Goal: Transaction & Acquisition: Book appointment/travel/reservation

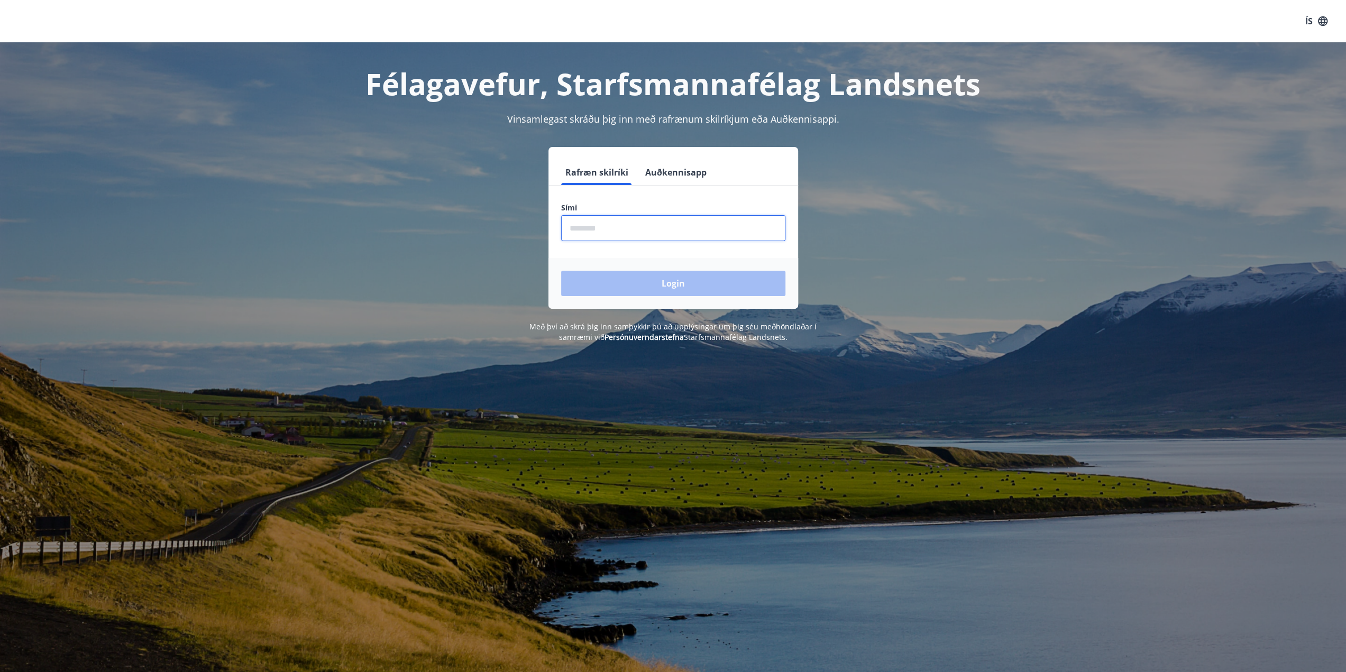
click at [618, 227] on input "phone" at bounding box center [673, 228] width 224 height 26
type input "********"
click at [649, 277] on button "Login" at bounding box center [673, 283] width 224 height 25
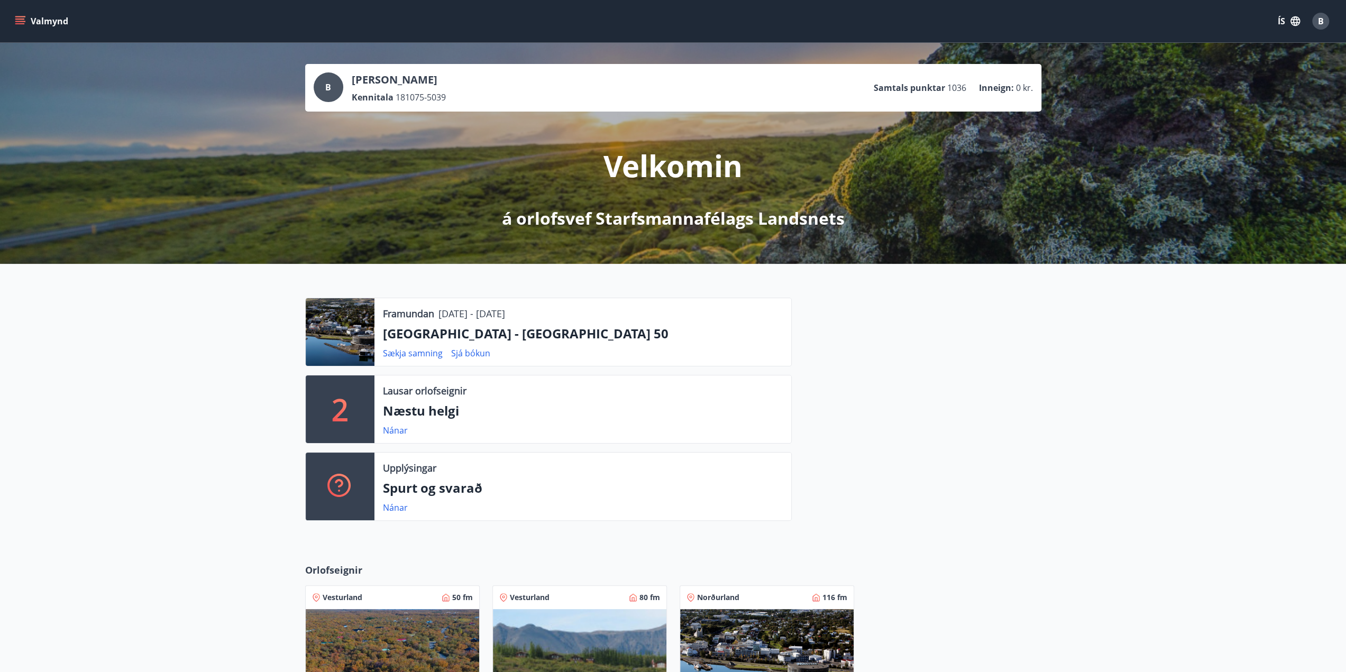
click at [21, 19] on icon "menu" at bounding box center [20, 19] width 10 height 1
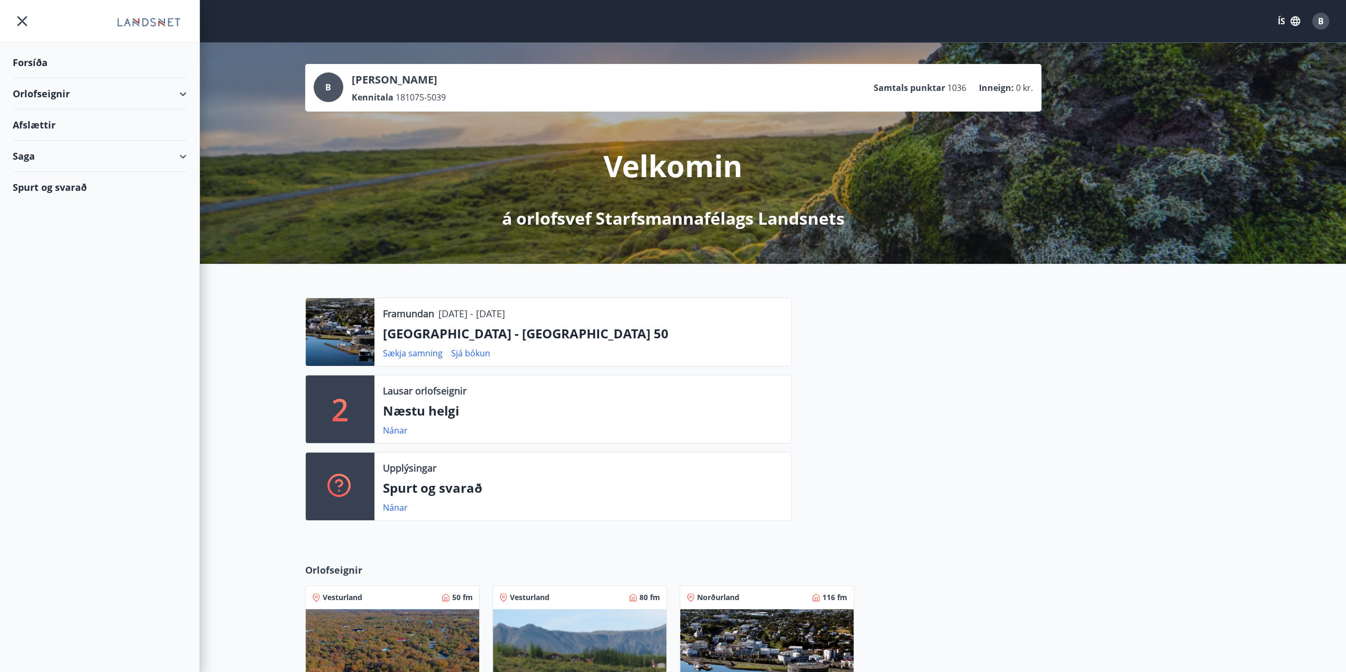
click at [44, 93] on div "Orlofseignir" at bounding box center [100, 93] width 174 height 31
click at [63, 139] on div "Bókunardagatal" at bounding box center [99, 143] width 157 height 22
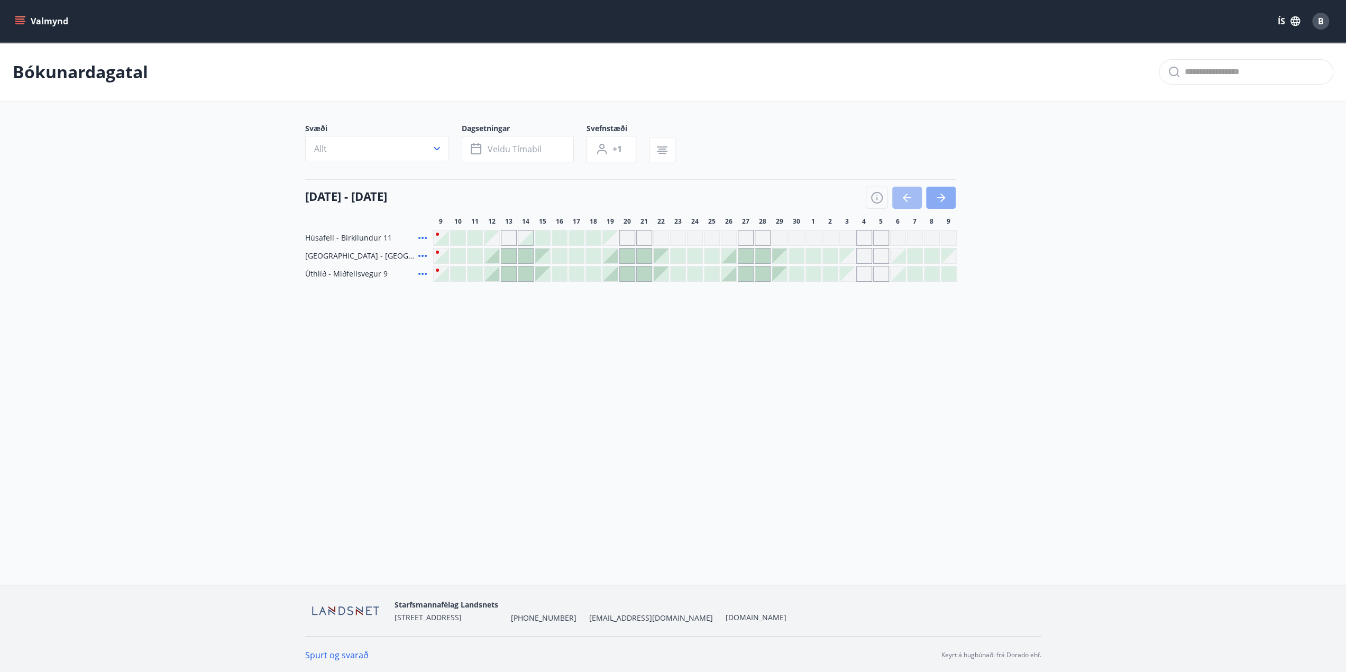
click at [935, 204] on button "button" at bounding box center [941, 198] width 30 height 22
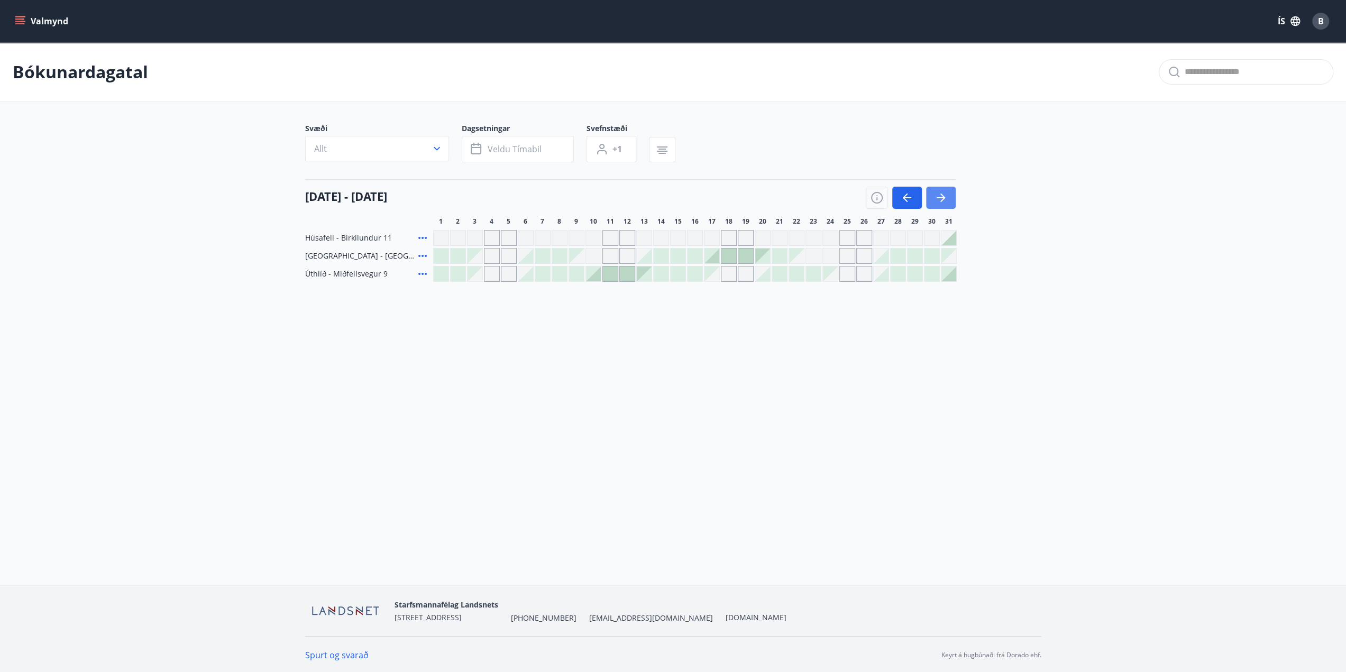
click at [940, 200] on icon "button" at bounding box center [942, 198] width 5 height 8
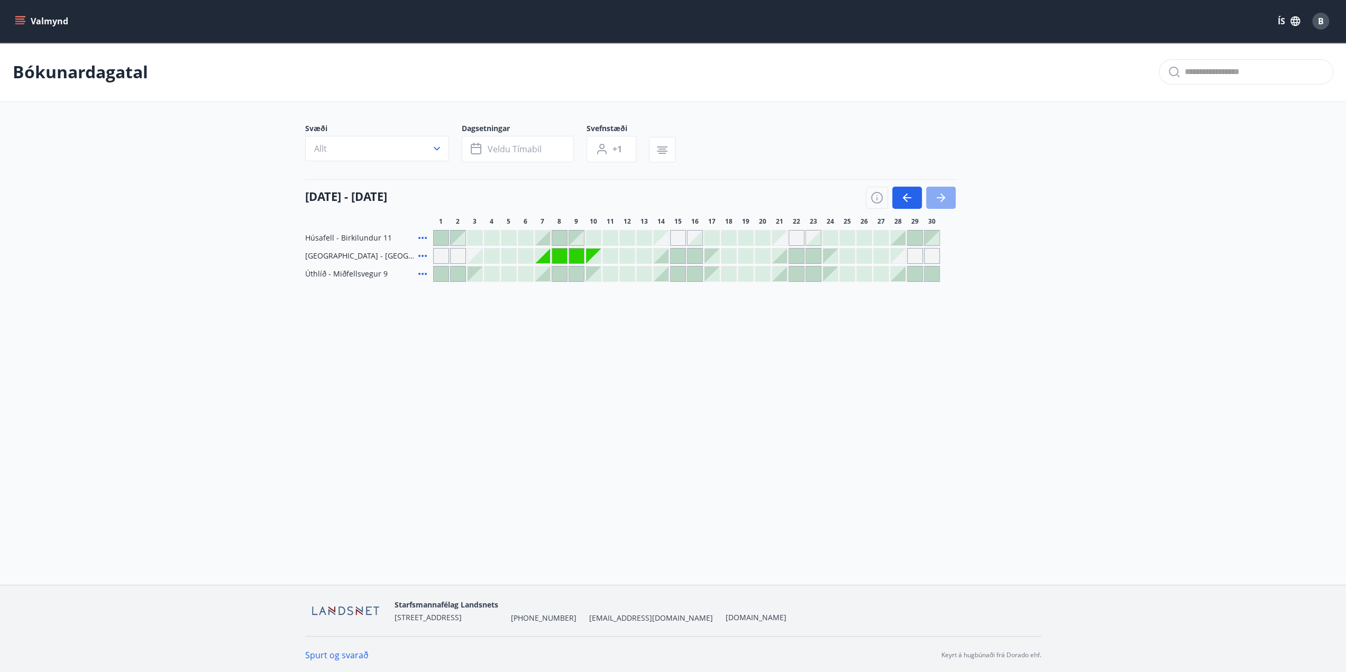
click at [940, 200] on icon "button" at bounding box center [942, 198] width 5 height 8
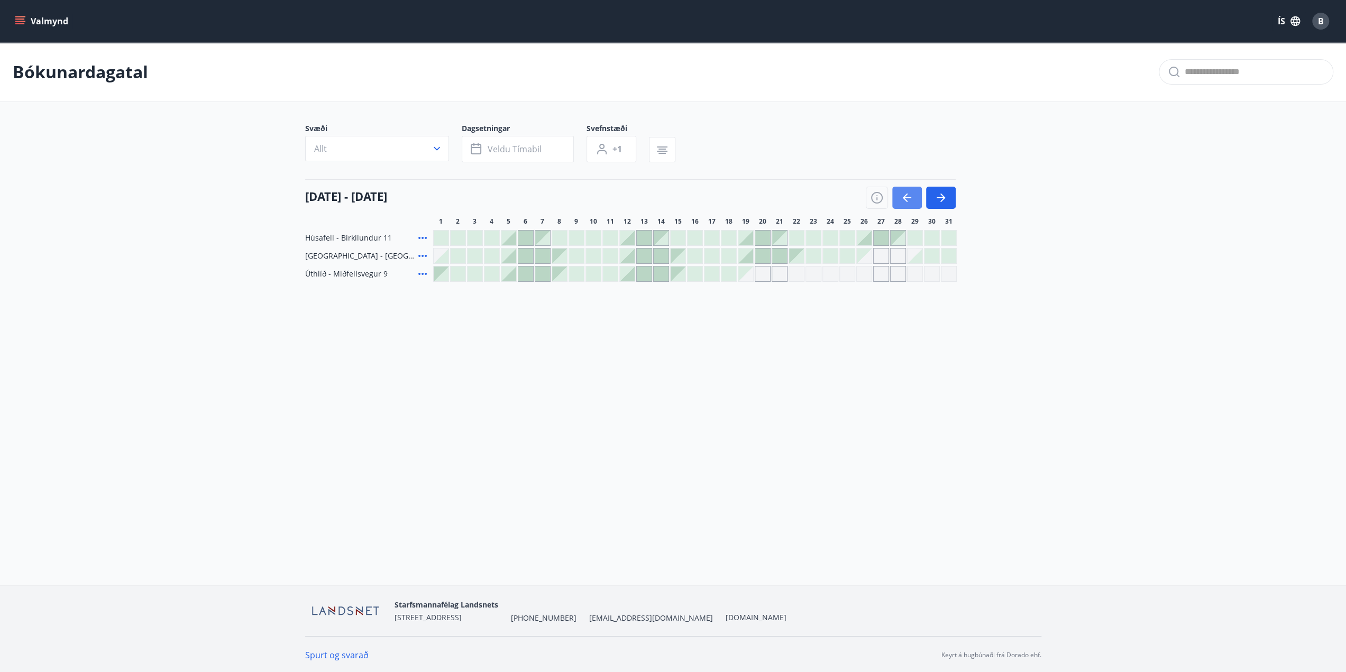
click at [913, 200] on icon "button" at bounding box center [907, 197] width 13 height 13
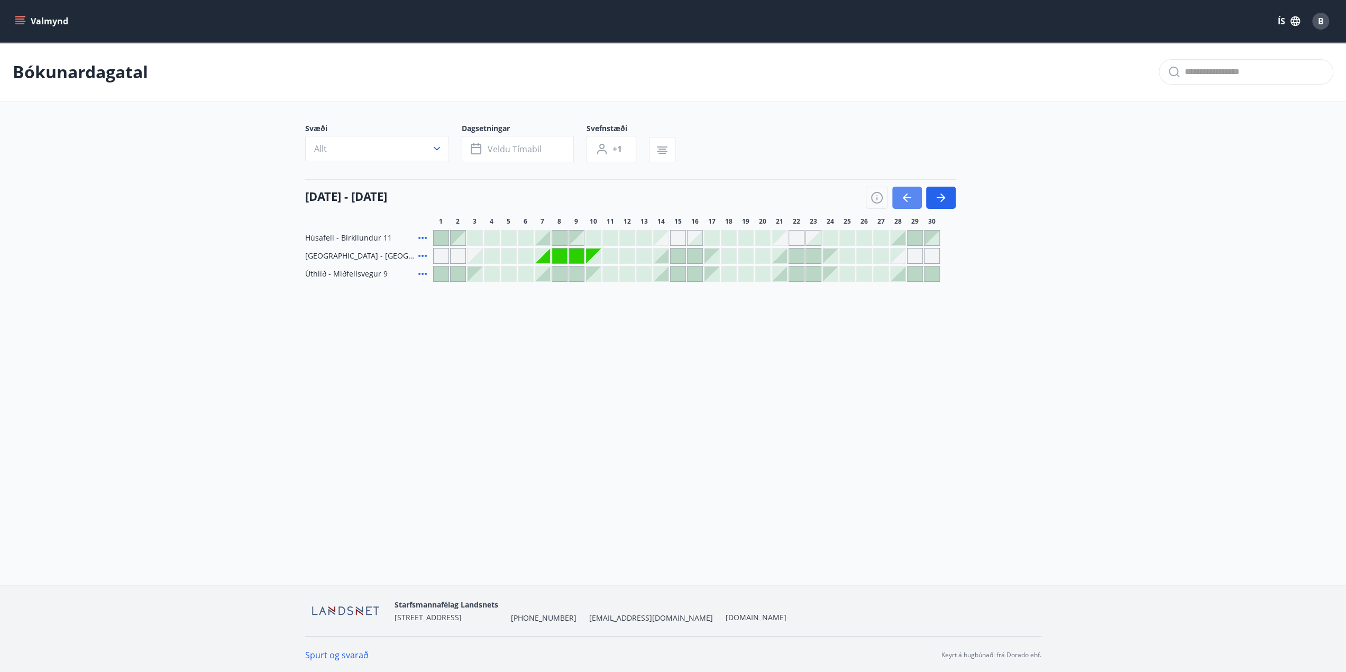
click at [913, 200] on icon "button" at bounding box center [907, 197] width 13 height 13
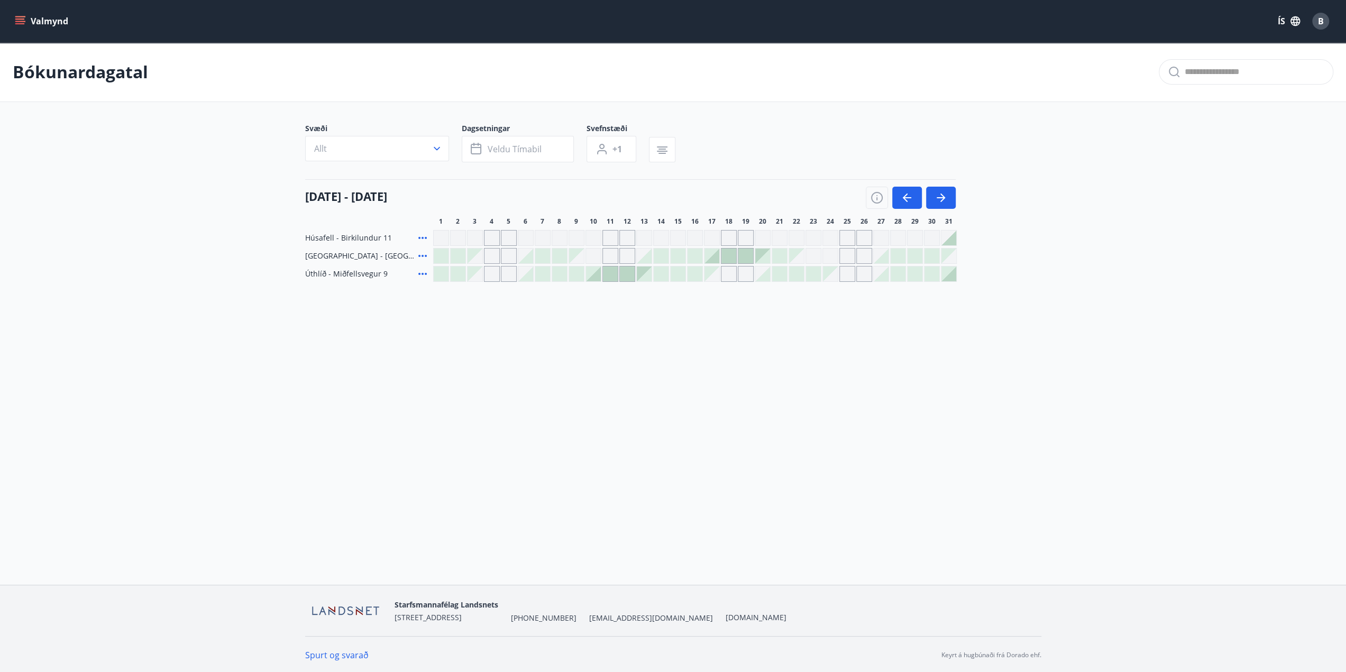
click at [715, 277] on div "Gráir dagar eru ekki bókanlegir" at bounding box center [712, 274] width 15 height 15
click at [720, 371] on div "Valmynd ÍS B Bókunardagatal Svæði Allt Dagsetningar Veldu tímabil Svefnstæði +1…" at bounding box center [673, 292] width 1346 height 585
drag, startPoint x: 469, startPoint y: 238, endPoint x: 720, endPoint y: 233, distance: 251.8
click at [720, 233] on div at bounding box center [695, 238] width 524 height 16
click at [726, 231] on div "Gráir dagar eru ekki bókanlegir" at bounding box center [729, 238] width 16 height 16
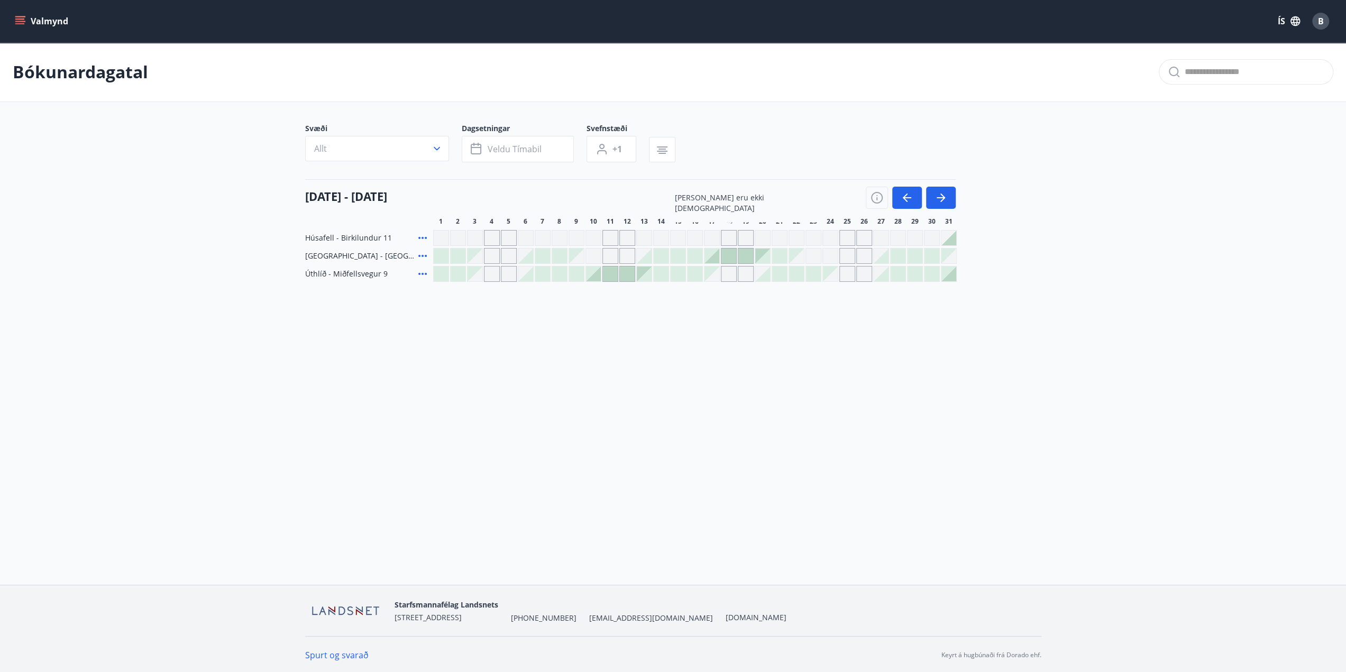
click at [796, 234] on div "[PERSON_NAME] eru ekki [DEMOGRAPHIC_DATA]" at bounding box center [695, 238] width 524 height 16
click at [933, 235] on div "Gráir dagar eru ekki bókanlegir" at bounding box center [932, 238] width 16 height 16
click at [911, 187] on button "button" at bounding box center [907, 198] width 30 height 22
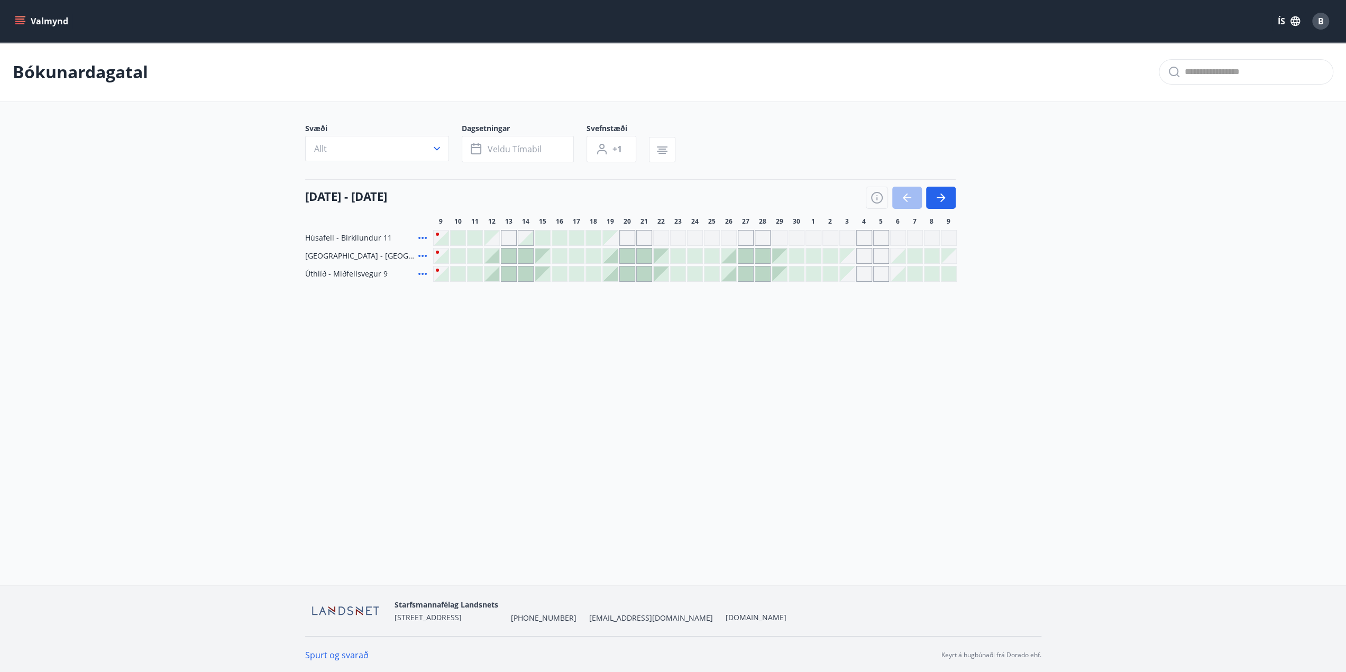
click at [671, 234] on div "Gráir dagar eru ekki bókanlegir" at bounding box center [678, 238] width 16 height 16
click at [726, 234] on div "Gráir dagar eru ekki bókanlegir" at bounding box center [729, 238] width 16 height 16
click at [769, 230] on div "Gráir dagar eru ekki bókanlegir" at bounding box center [763, 238] width 16 height 16
click at [796, 165] on div "Svæði Allt Dagsetningar Veldu tímabil Svefnstæði +1" at bounding box center [673, 144] width 736 height 43
click at [908, 198] on div at bounding box center [911, 198] width 90 height 22
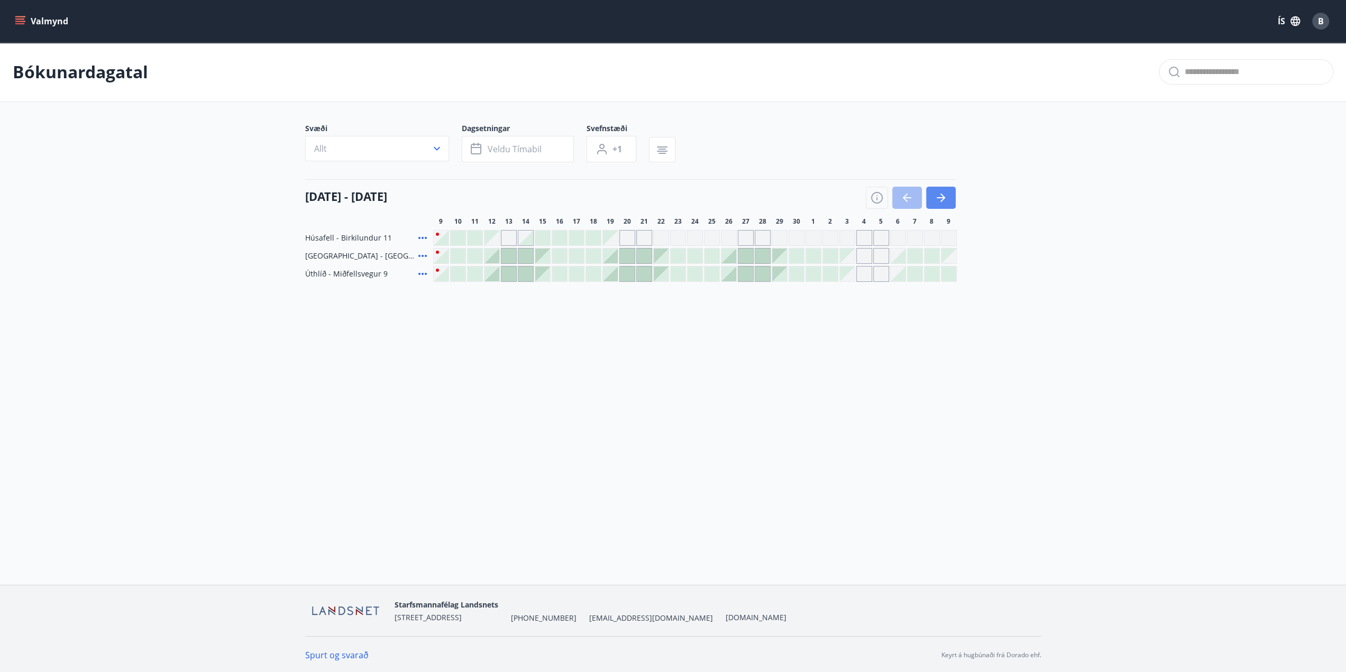
click at [936, 197] on icon "button" at bounding box center [941, 197] width 13 height 13
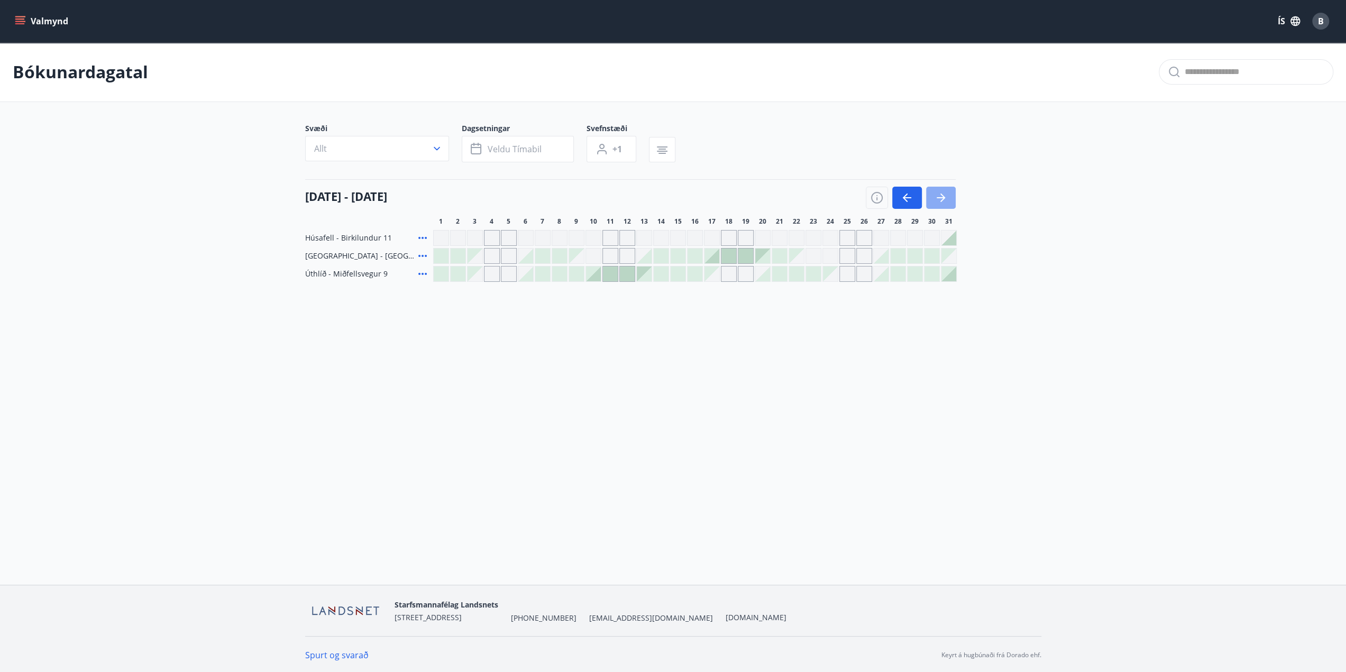
click at [936, 197] on icon "button" at bounding box center [941, 197] width 13 height 13
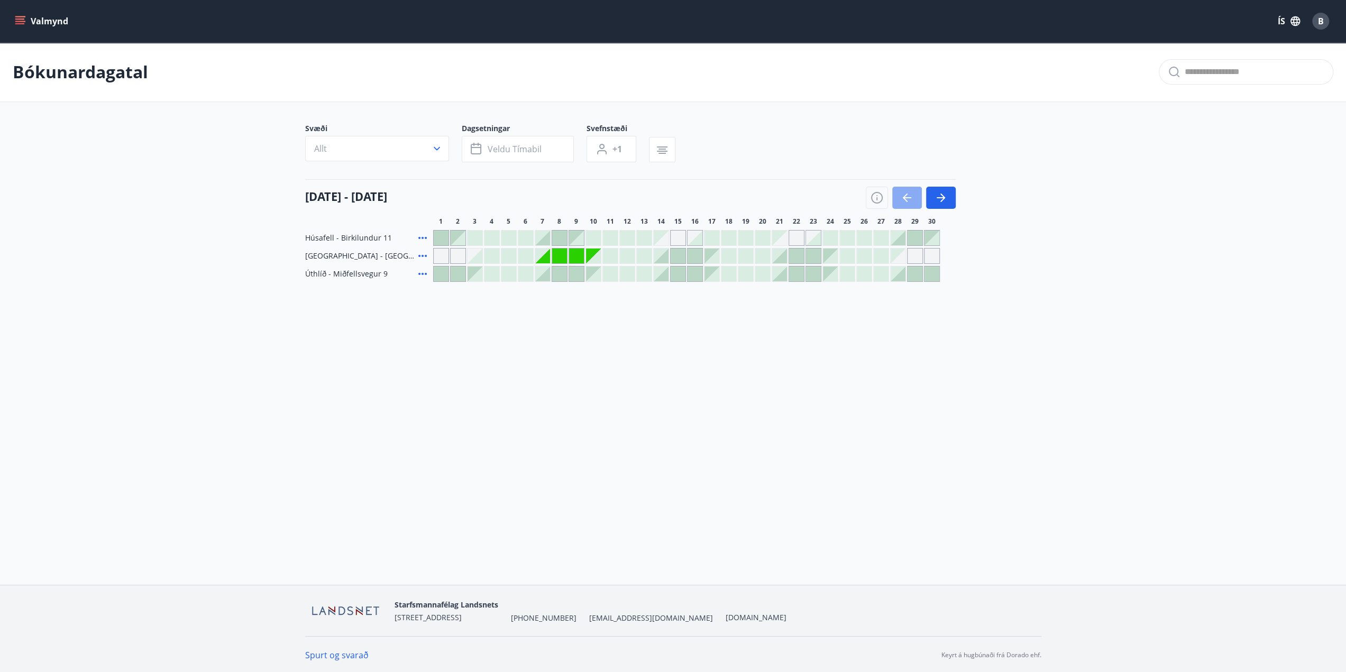
click at [909, 197] on icon "button" at bounding box center [907, 197] width 8 height 1
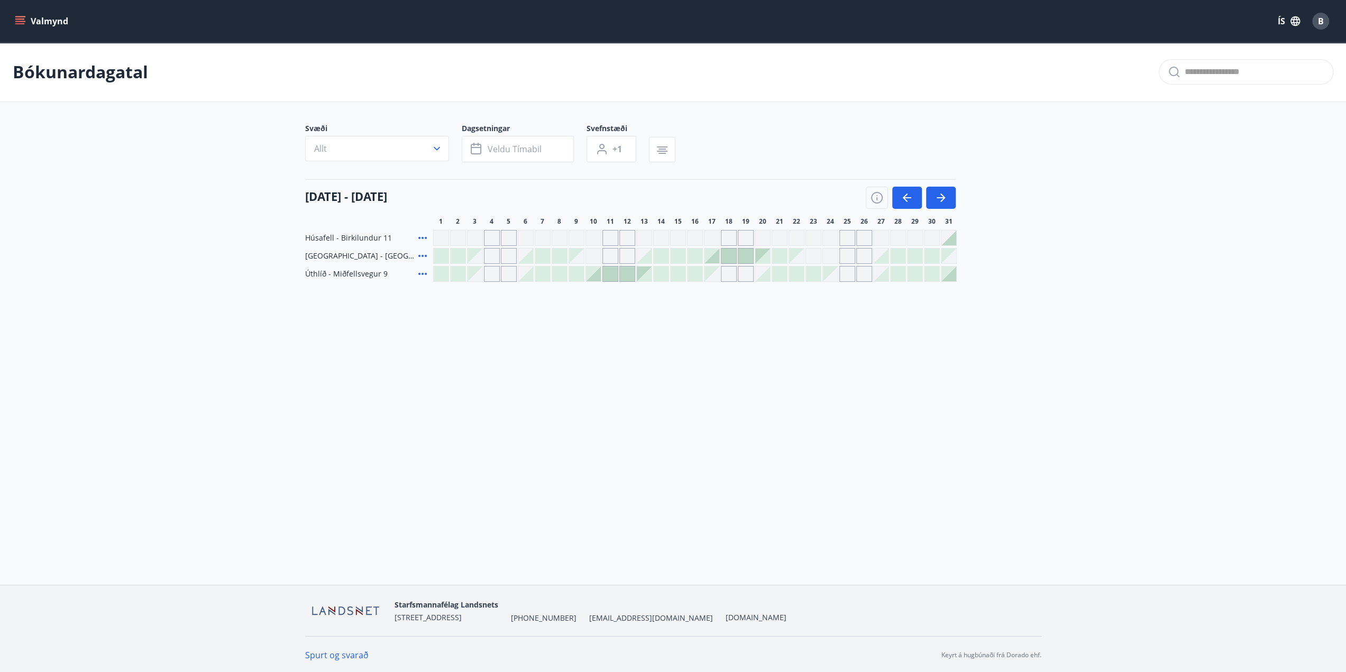
click at [906, 241] on div at bounding box center [695, 238] width 524 height 16
drag, startPoint x: 861, startPoint y: 239, endPoint x: 819, endPoint y: 240, distance: 41.8
click at [860, 239] on div "Gráir dagar eru ekki bókanlegir" at bounding box center [864, 238] width 16 height 16
click at [806, 240] on div "Gráir dagar eru ekki bókanlegir" at bounding box center [814, 238] width 16 height 16
click at [768, 241] on div "Gráir dagar eru ekki bókanlegir" at bounding box center [763, 238] width 16 height 16
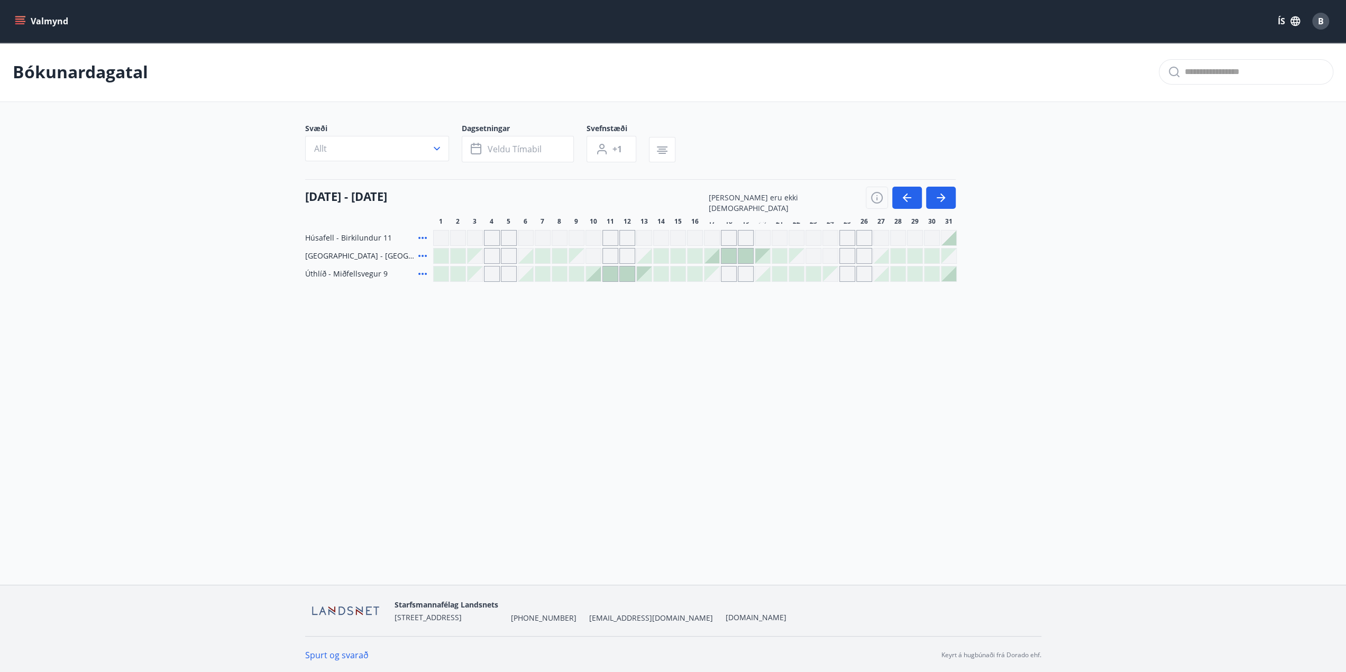
click at [518, 401] on div "Valmynd ÍS B Bókunardagatal Svæði Allt Dagsetningar Veldu tímabil Svefnstæði +1…" at bounding box center [673, 292] width 1346 height 585
click at [901, 200] on icon "button" at bounding box center [907, 197] width 13 height 13
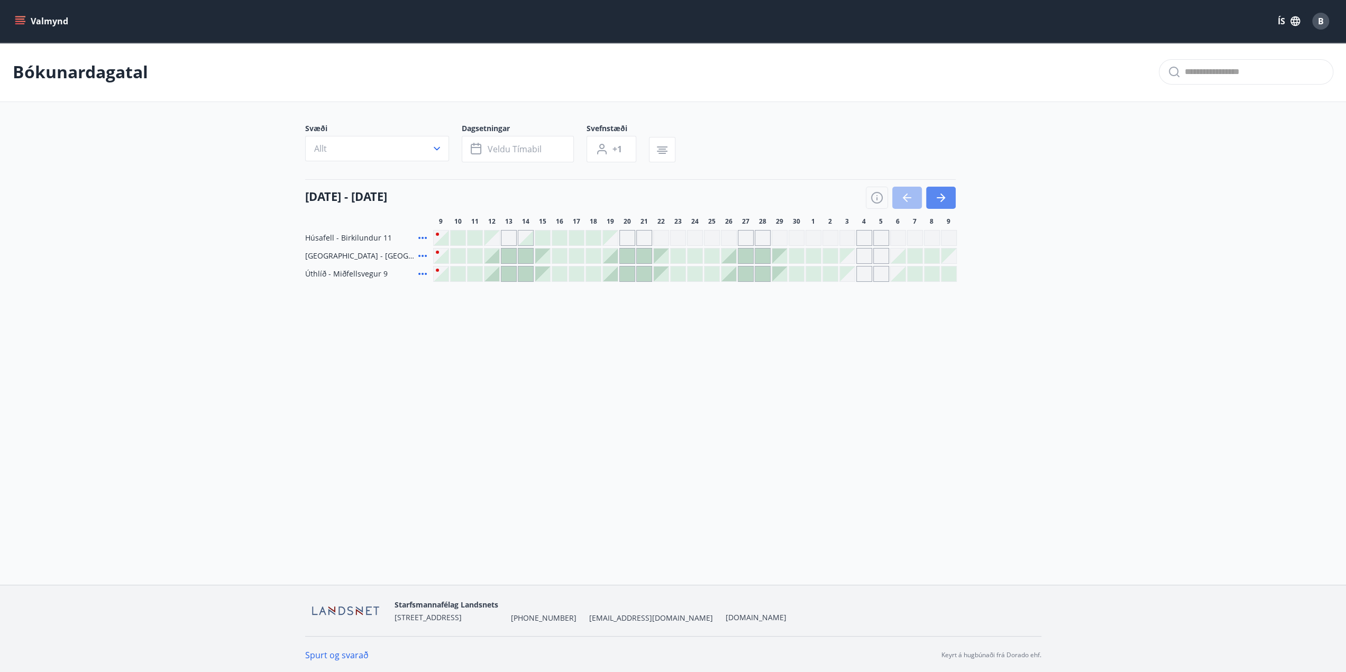
click at [935, 198] on icon "button" at bounding box center [941, 197] width 13 height 13
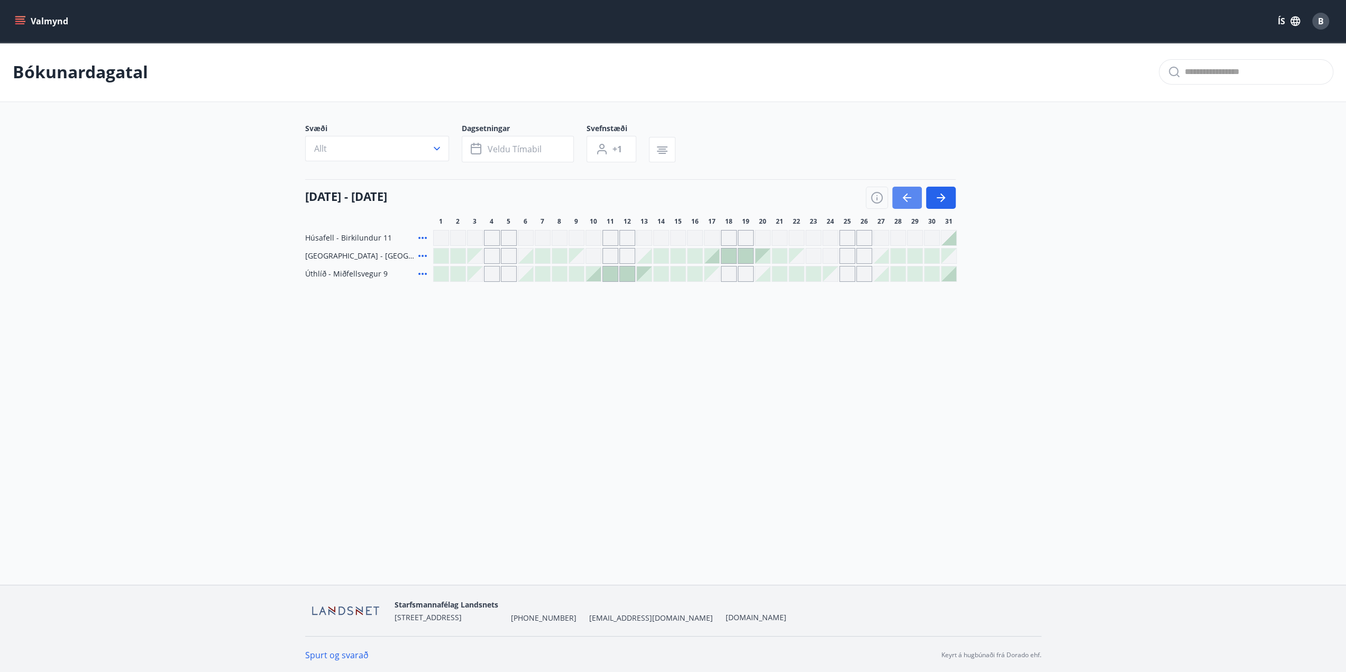
click at [903, 202] on icon "button" at bounding box center [907, 197] width 13 height 13
click at [755, 391] on div "Valmynd ÍS B Bókunardagatal Svæði Allt Dagsetningar Veldu tímabil Svefnstæði +1…" at bounding box center [673, 292] width 1346 height 585
